Goal: Task Accomplishment & Management: Use online tool/utility

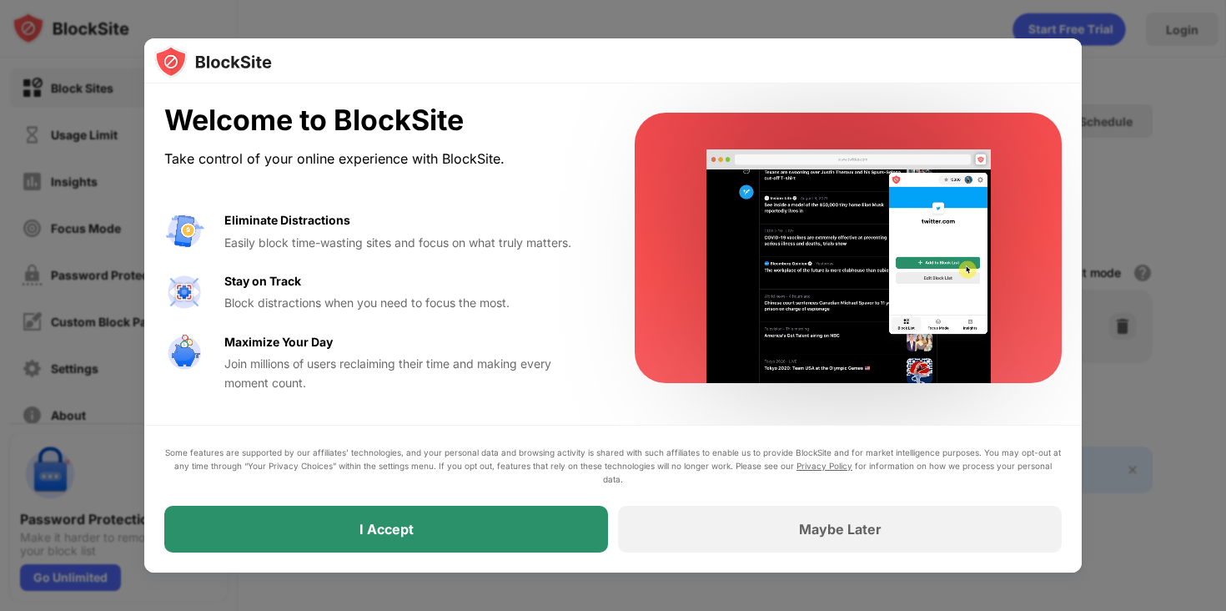
click at [485, 531] on div "I Accept" at bounding box center [386, 528] width 444 height 47
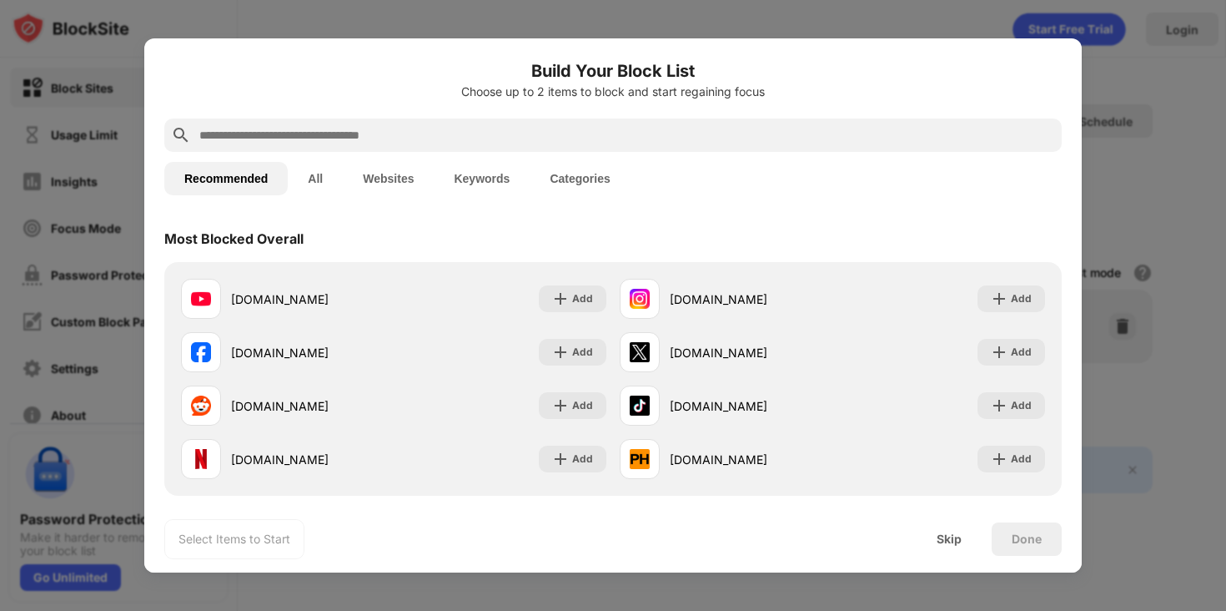
click at [545, 128] on input "text" at bounding box center [626, 135] width 857 height 20
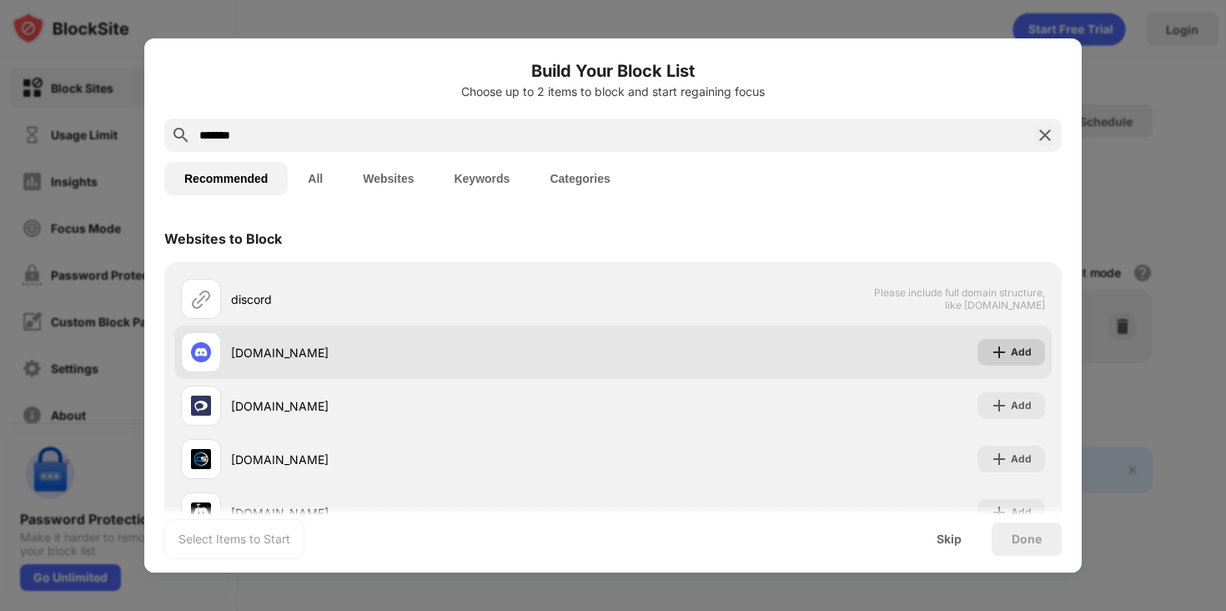
type input "*******"
click at [1009, 344] on div "Add" at bounding box center [1012, 352] width 68 height 27
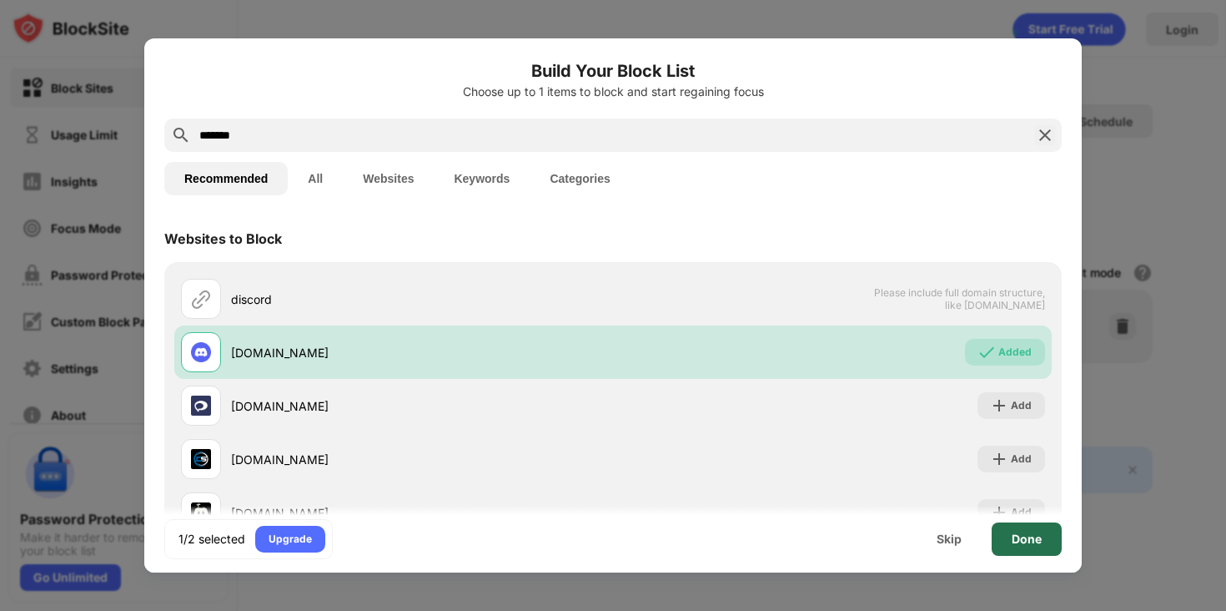
click at [1045, 536] on div "Done" at bounding box center [1027, 538] width 70 height 33
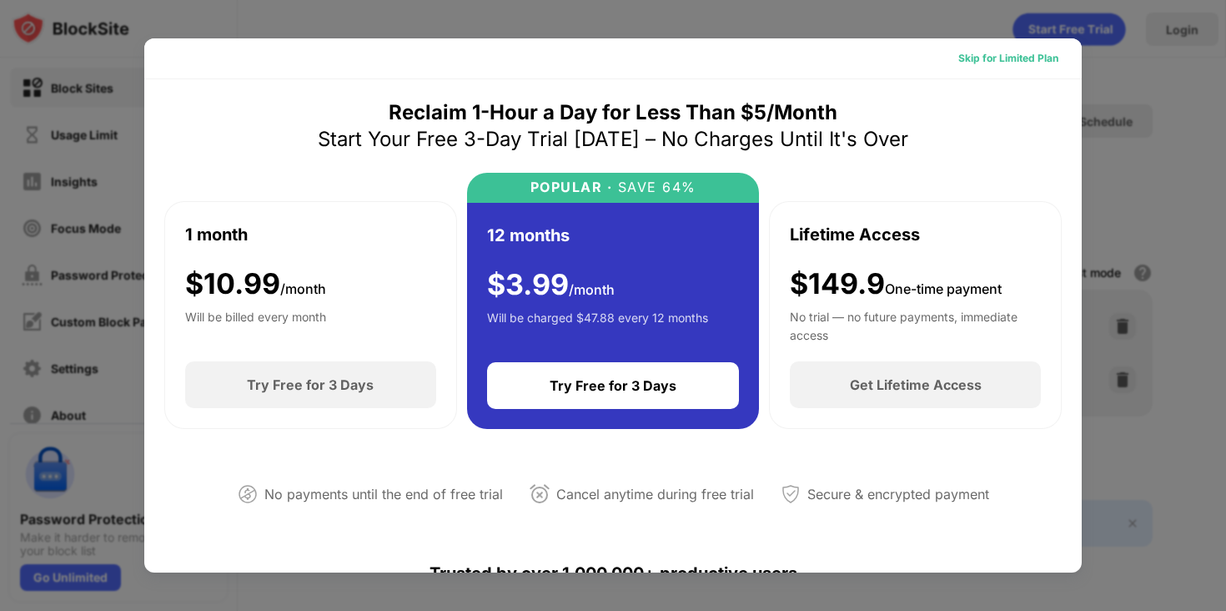
click at [1019, 56] on div "Skip for Limited Plan" at bounding box center [1008, 58] width 100 height 17
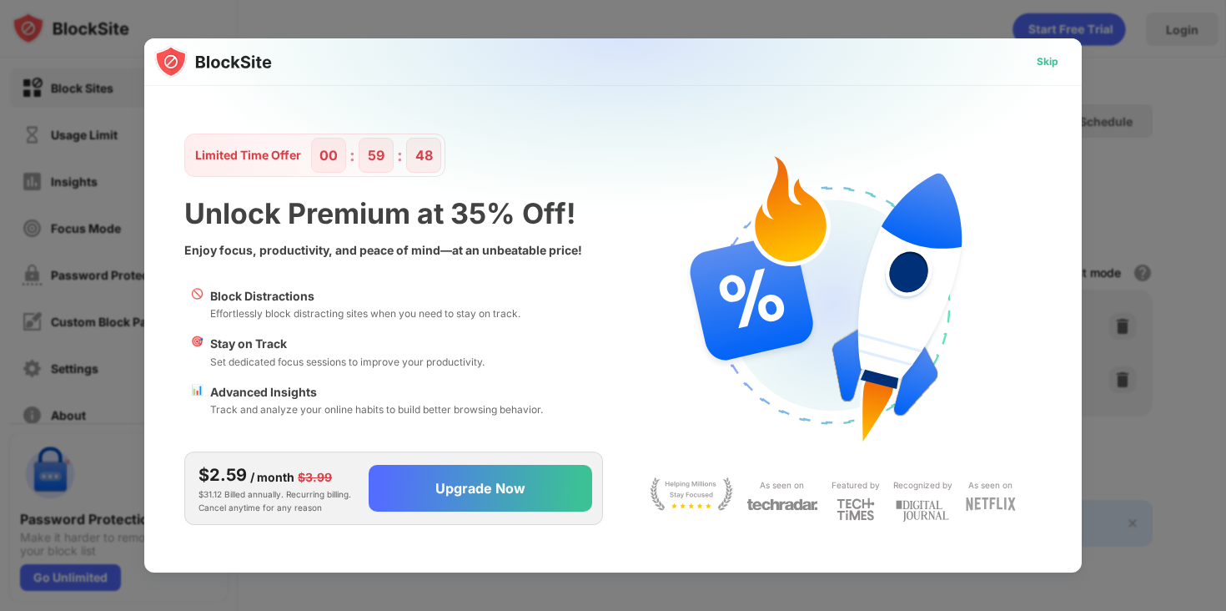
click at [1043, 60] on div "Skip" at bounding box center [1048, 61] width 22 height 17
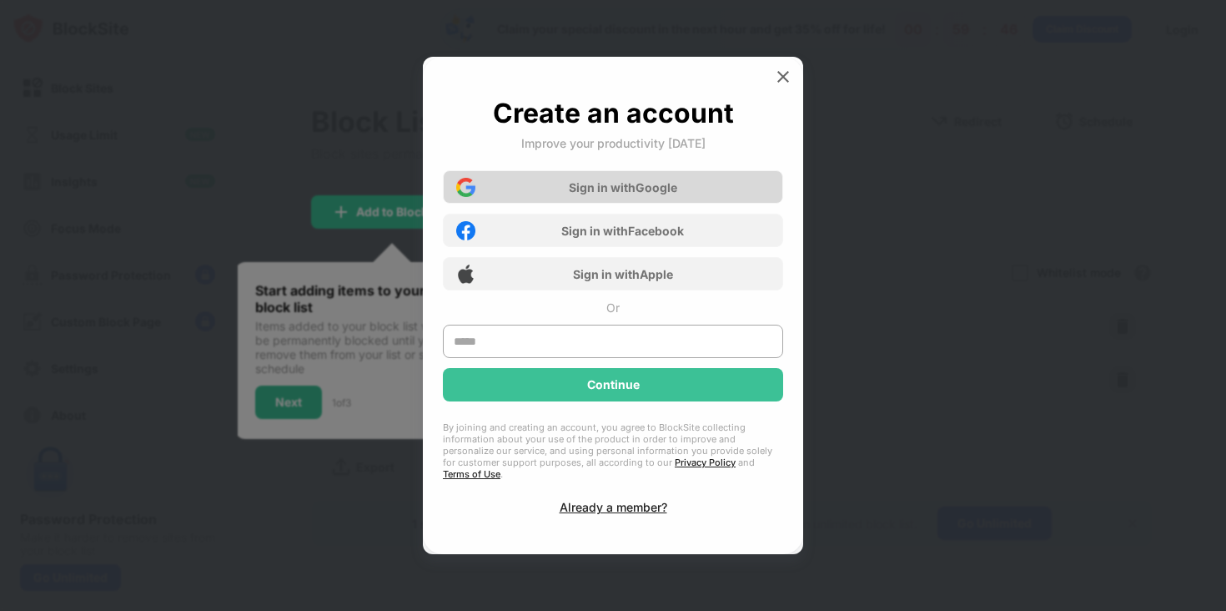
click at [691, 195] on div "Sign in with Google" at bounding box center [613, 186] width 340 height 33
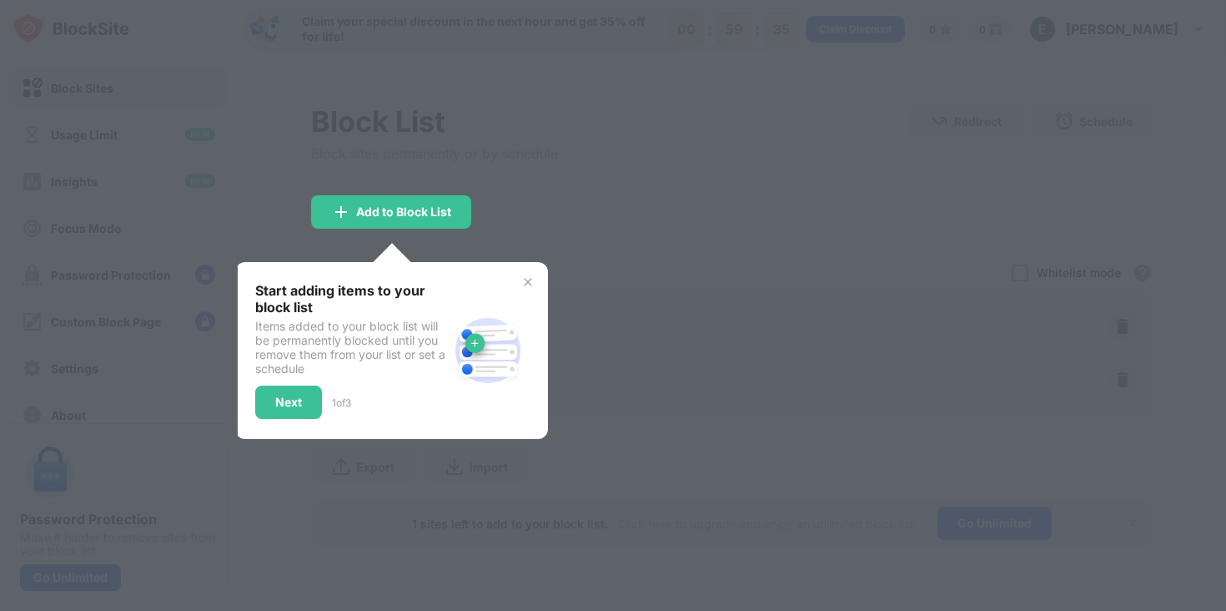
click at [527, 278] on img at bounding box center [527, 281] width 13 height 13
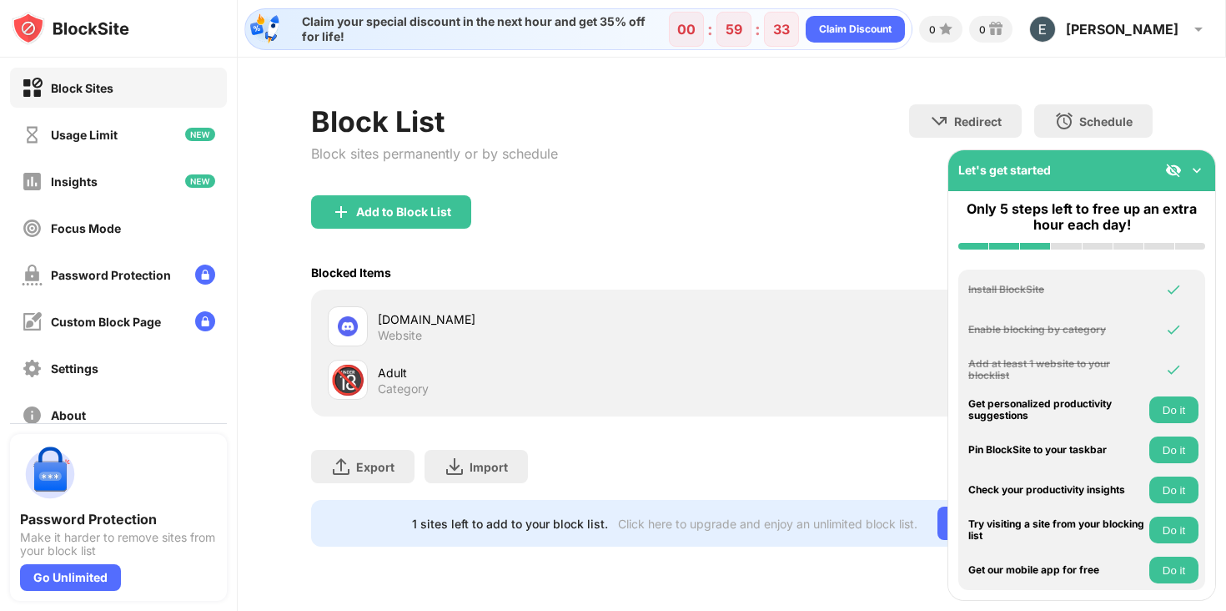
click at [567, 219] on div "Add to Block List" at bounding box center [732, 225] width 842 height 60
click at [1201, 168] on img at bounding box center [1197, 170] width 17 height 17
